Goal: Transaction & Acquisition: Purchase product/service

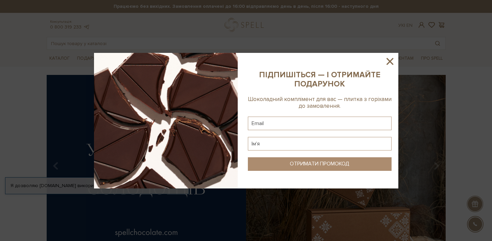
click at [388, 61] on icon at bounding box center [390, 61] width 12 height 12
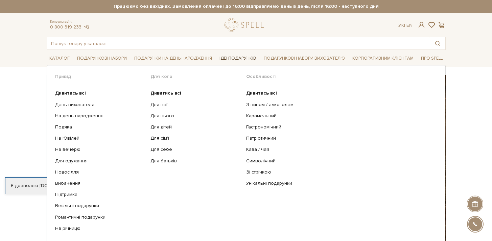
click at [236, 60] on link "Ідеї подарунків" at bounding box center [238, 58] width 42 height 10
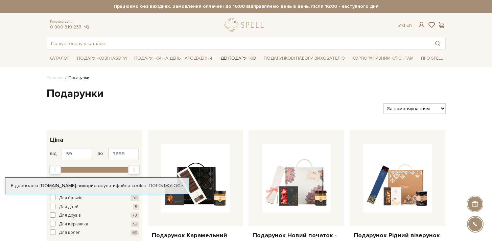
click at [237, 56] on link "Ідеї подарунків" at bounding box center [238, 58] width 42 height 10
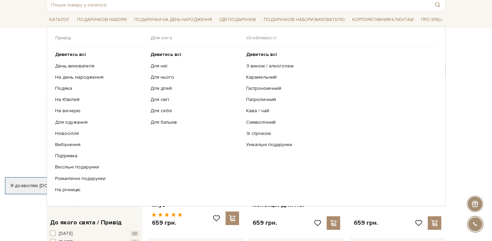
scroll to position [43, 0]
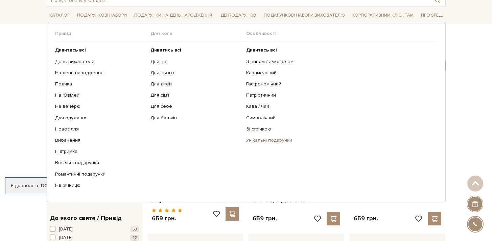
click at [260, 138] on link "Унікальні подарунки" at bounding box center [339, 140] width 186 height 6
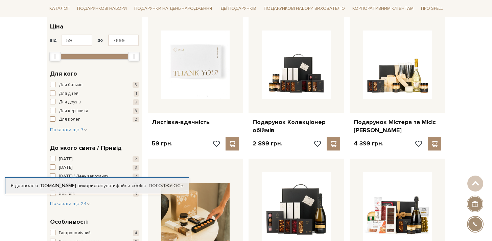
scroll to position [83, 0]
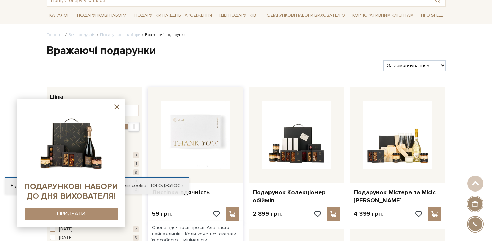
scroll to position [42, 0]
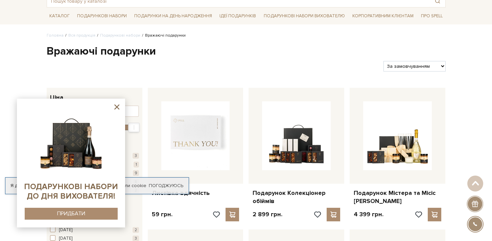
click at [117, 105] on icon at bounding box center [117, 107] width 8 height 8
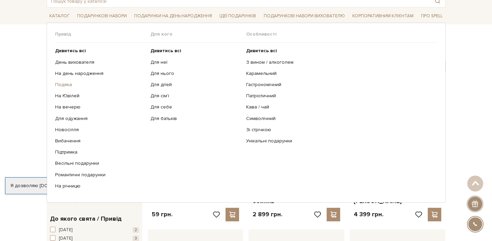
click at [65, 85] on link "Подяка" at bounding box center [100, 85] width 91 height 6
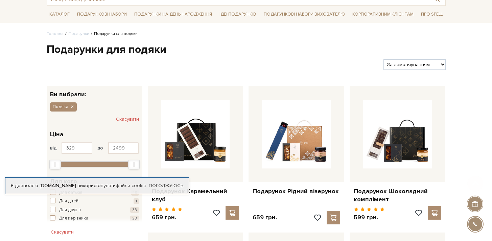
scroll to position [70, 0]
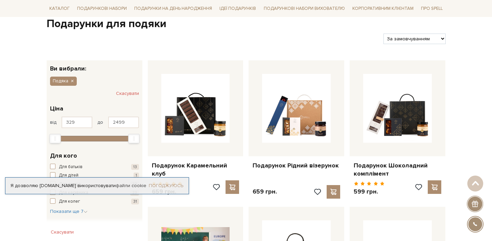
click at [177, 184] on link "Погоджуюсь" at bounding box center [166, 185] width 35 height 6
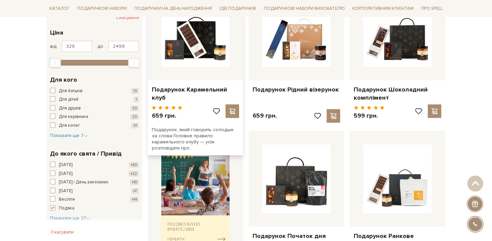
scroll to position [0, 0]
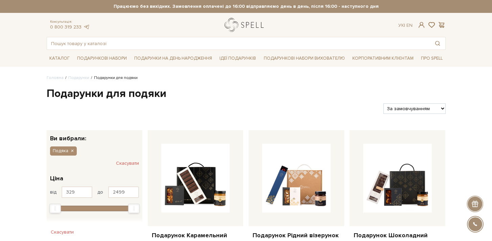
click at [249, 24] on link "logo" at bounding box center [246, 25] width 42 height 14
